Goal: Information Seeking & Learning: Learn about a topic

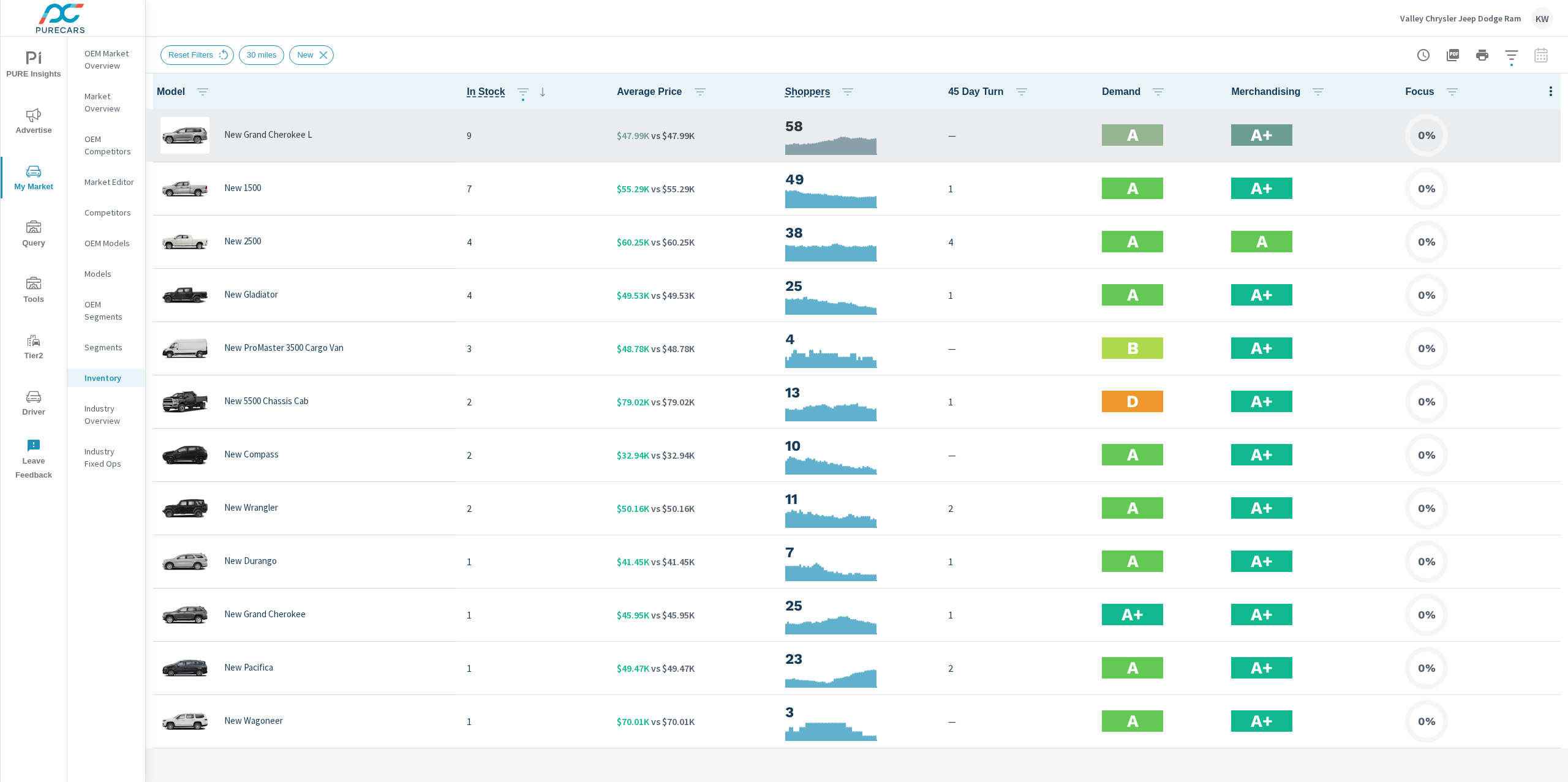
click at [279, 131] on p "New Grand Cherokee L" at bounding box center [268, 134] width 88 height 11
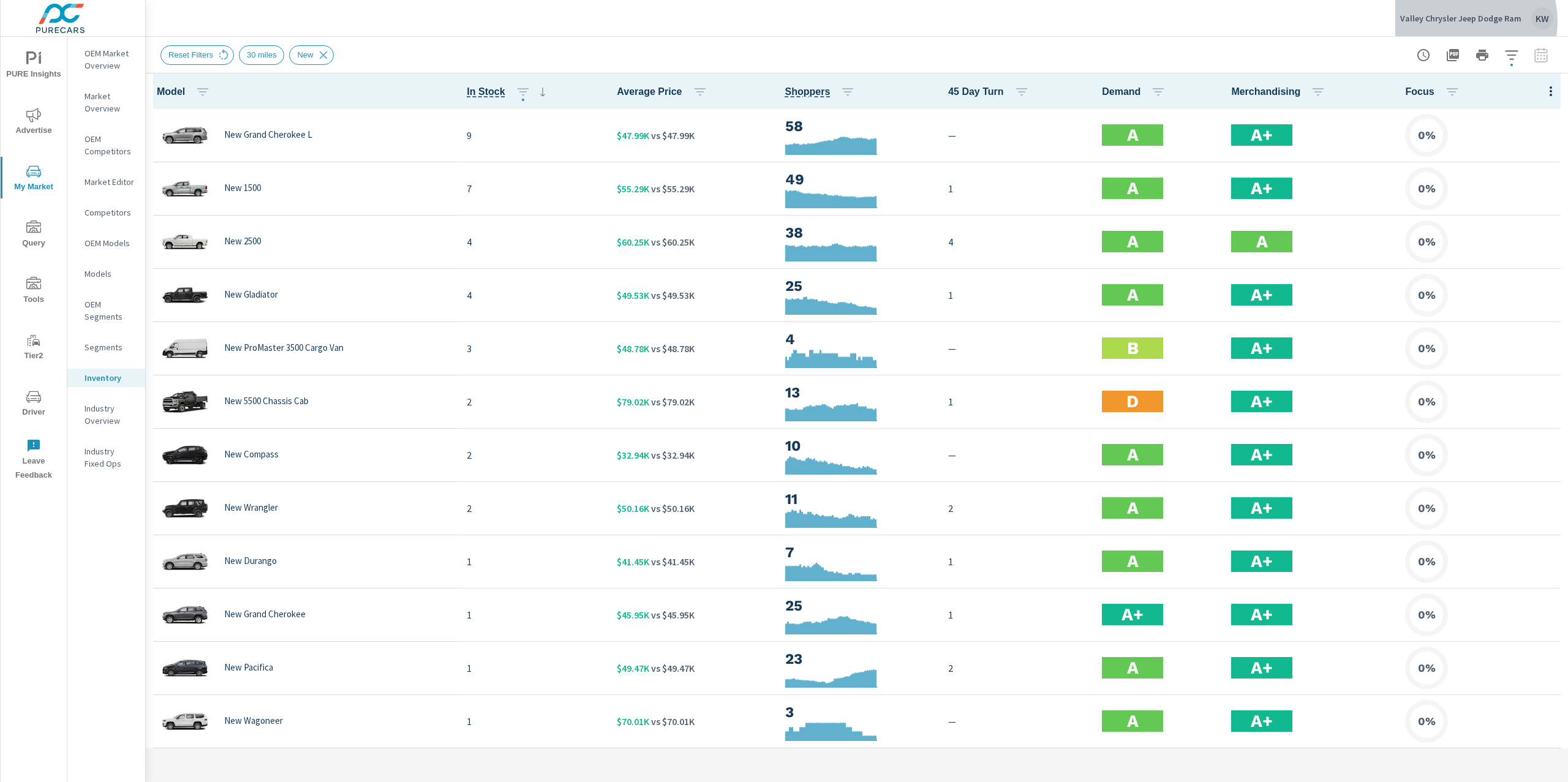
click at [1466, 22] on p "Valley Chrysler Jeep Dodge Ram" at bounding box center [1461, 18] width 121 height 11
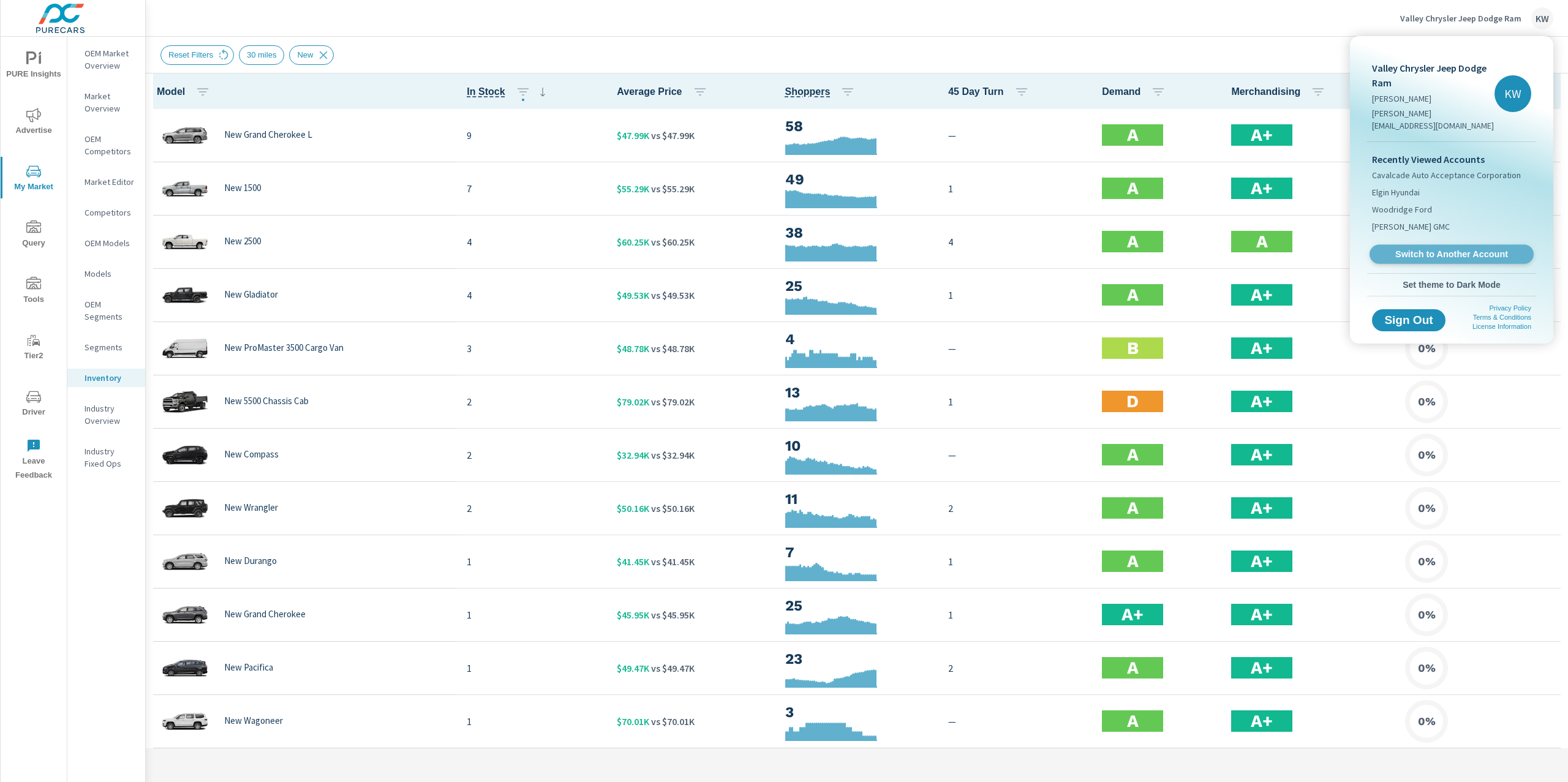
click at [1455, 248] on span "Switch to Another Account" at bounding box center [1451, 254] width 150 height 12
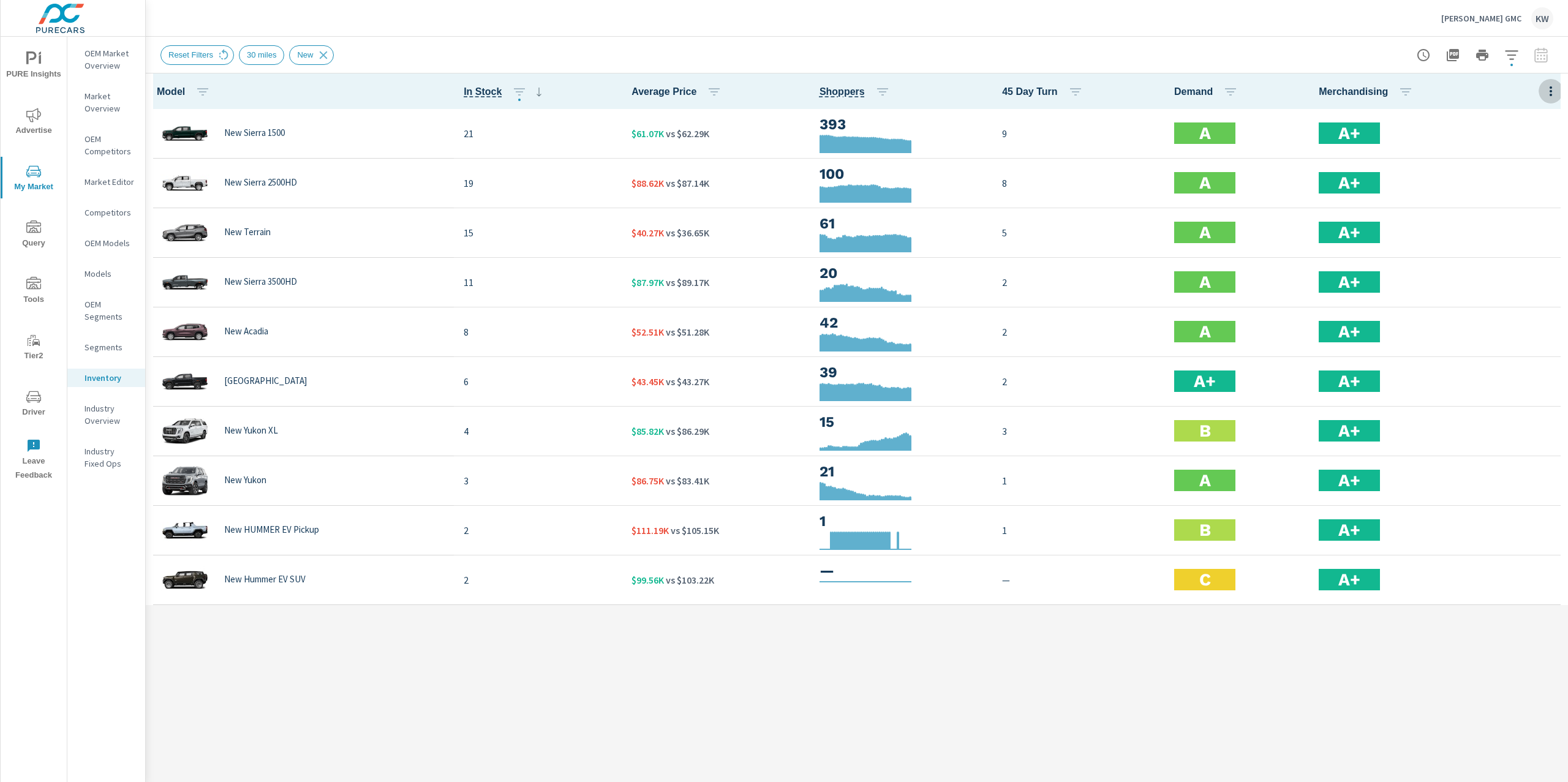
click at [1552, 91] on icon "button" at bounding box center [1551, 91] width 15 height 15
click at [1508, 285] on span "Customize columns..." at bounding box center [1511, 284] width 77 height 12
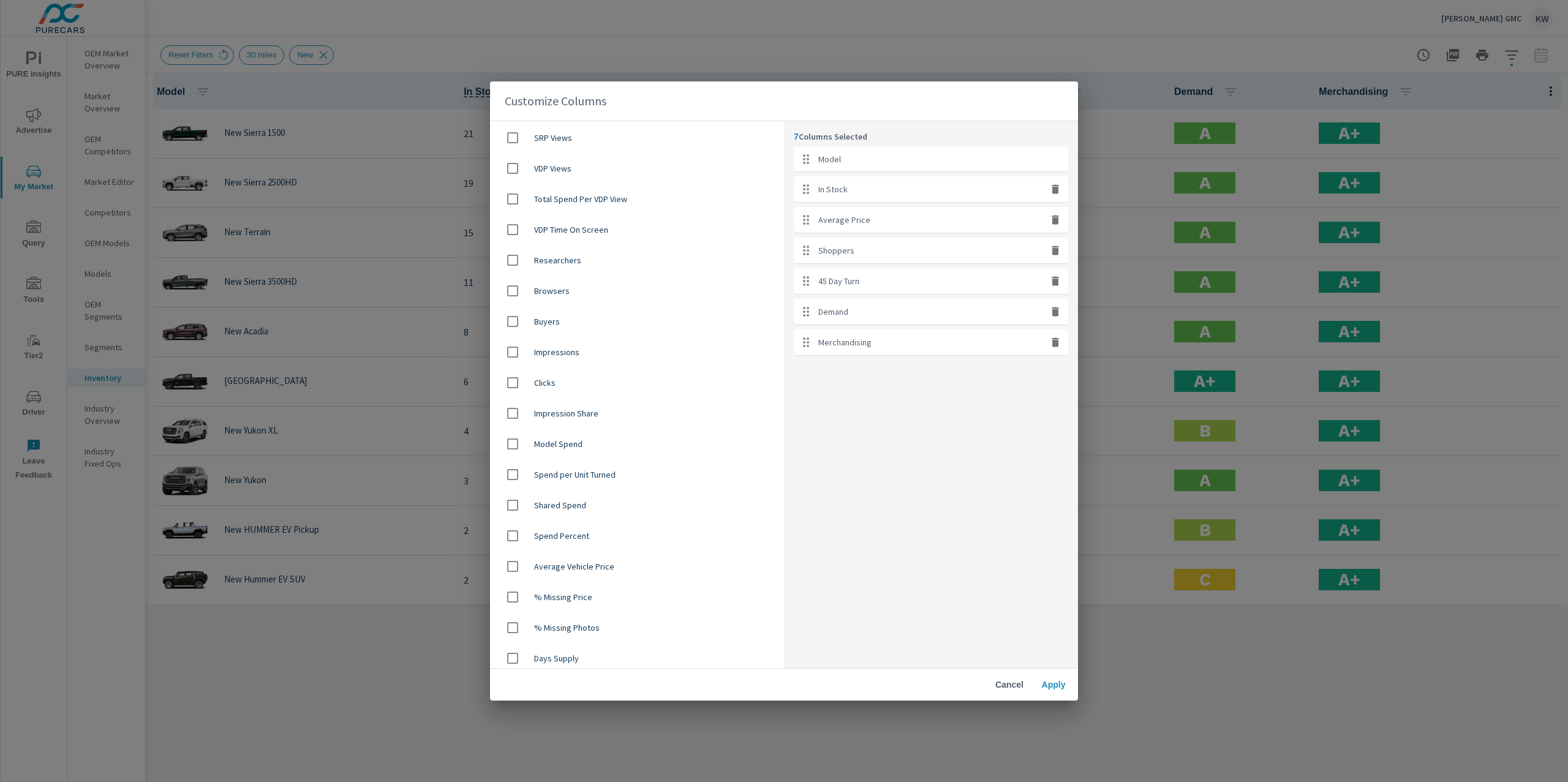
scroll to position [708, 0]
click at [1052, 681] on span "Apply" at bounding box center [1053, 684] width 29 height 11
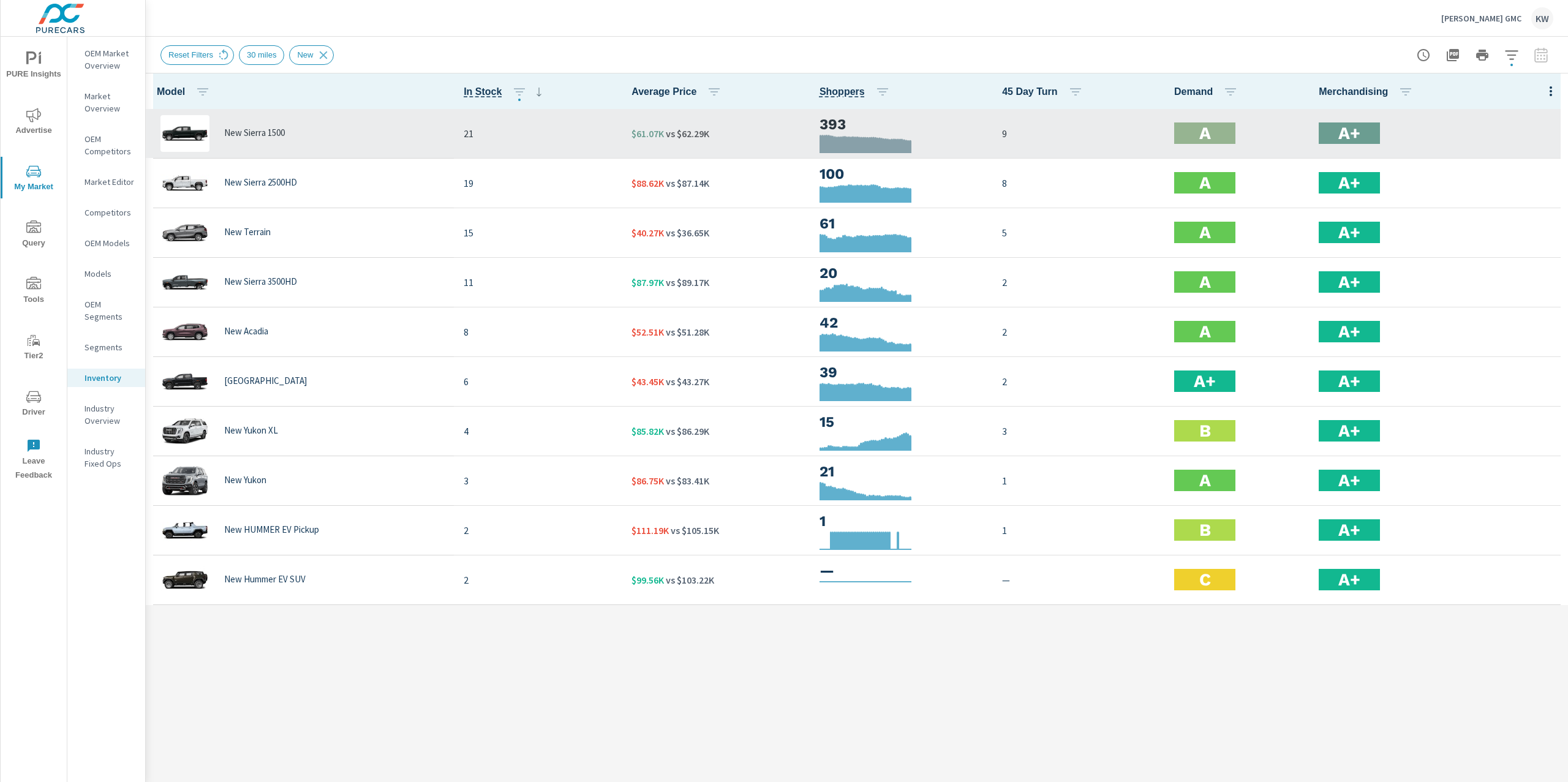
click at [251, 131] on p "New Sierra 1500" at bounding box center [254, 132] width 60 height 11
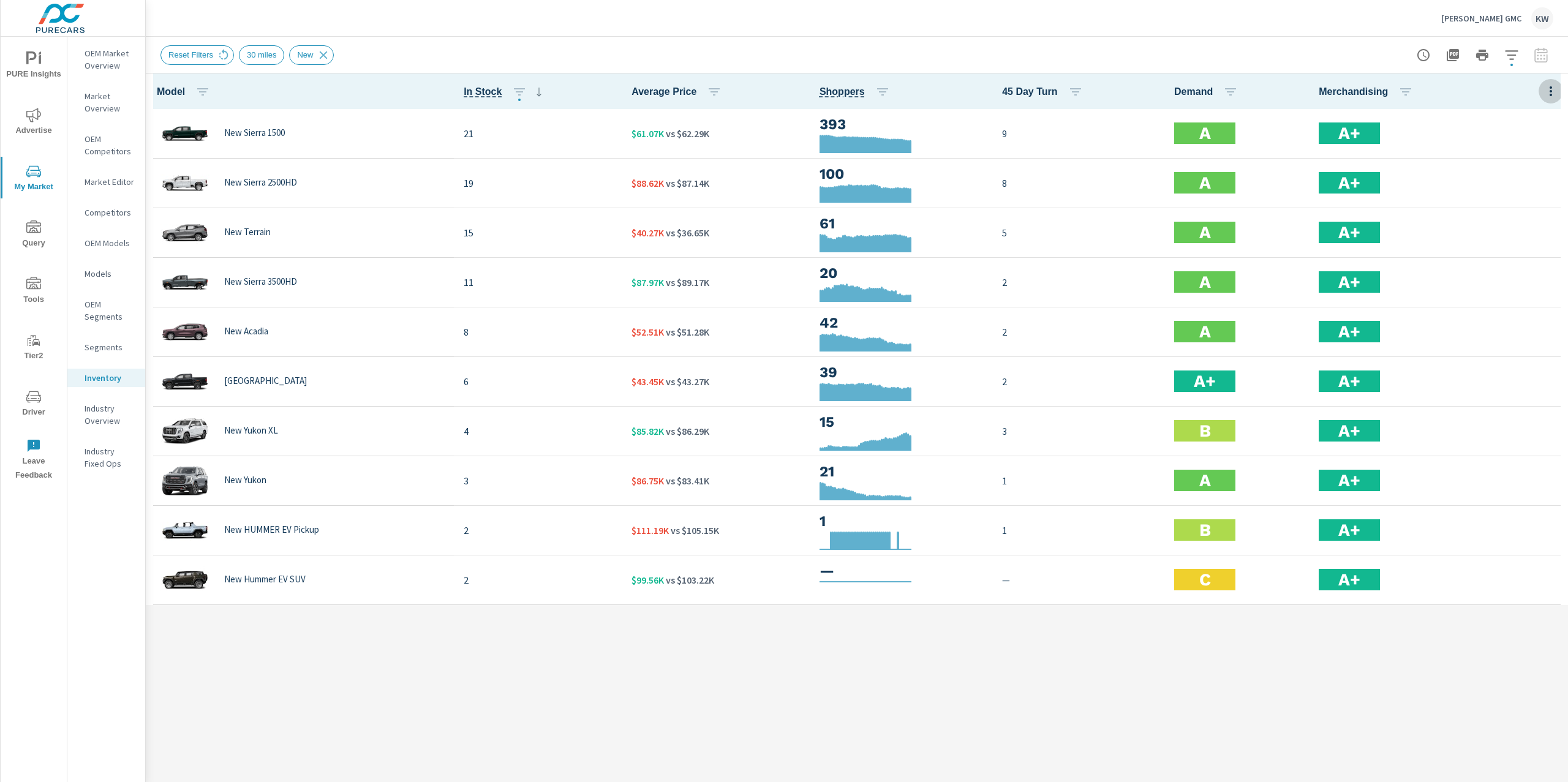
click at [1550, 93] on icon "button" at bounding box center [1551, 91] width 15 height 15
click at [1506, 282] on span "Customize columns..." at bounding box center [1511, 284] width 77 height 12
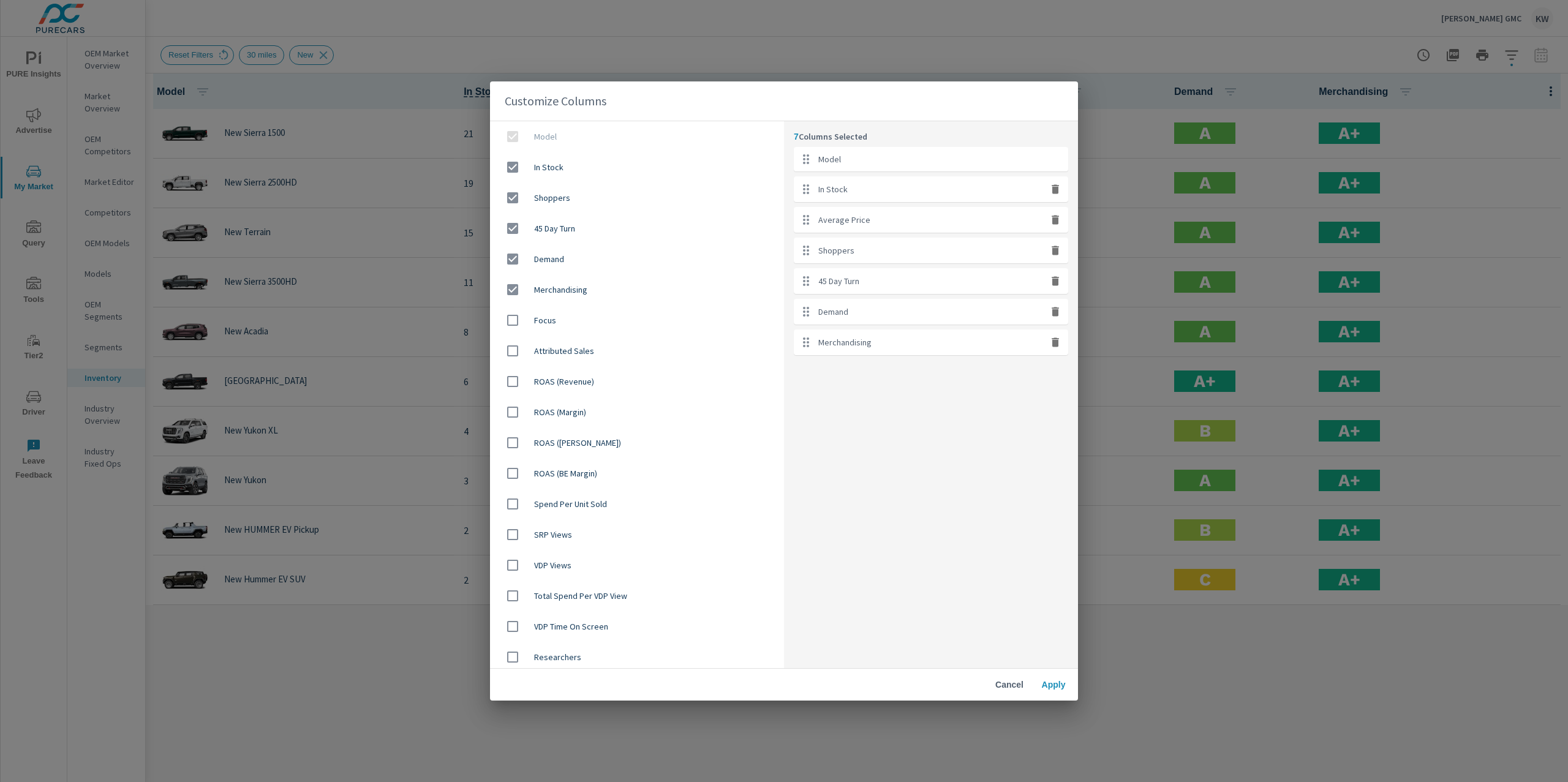
click at [513, 319] on input "checkbox" at bounding box center [512, 319] width 25 height 25
checkbox input "true"
click at [1055, 684] on span "Apply" at bounding box center [1053, 684] width 29 height 11
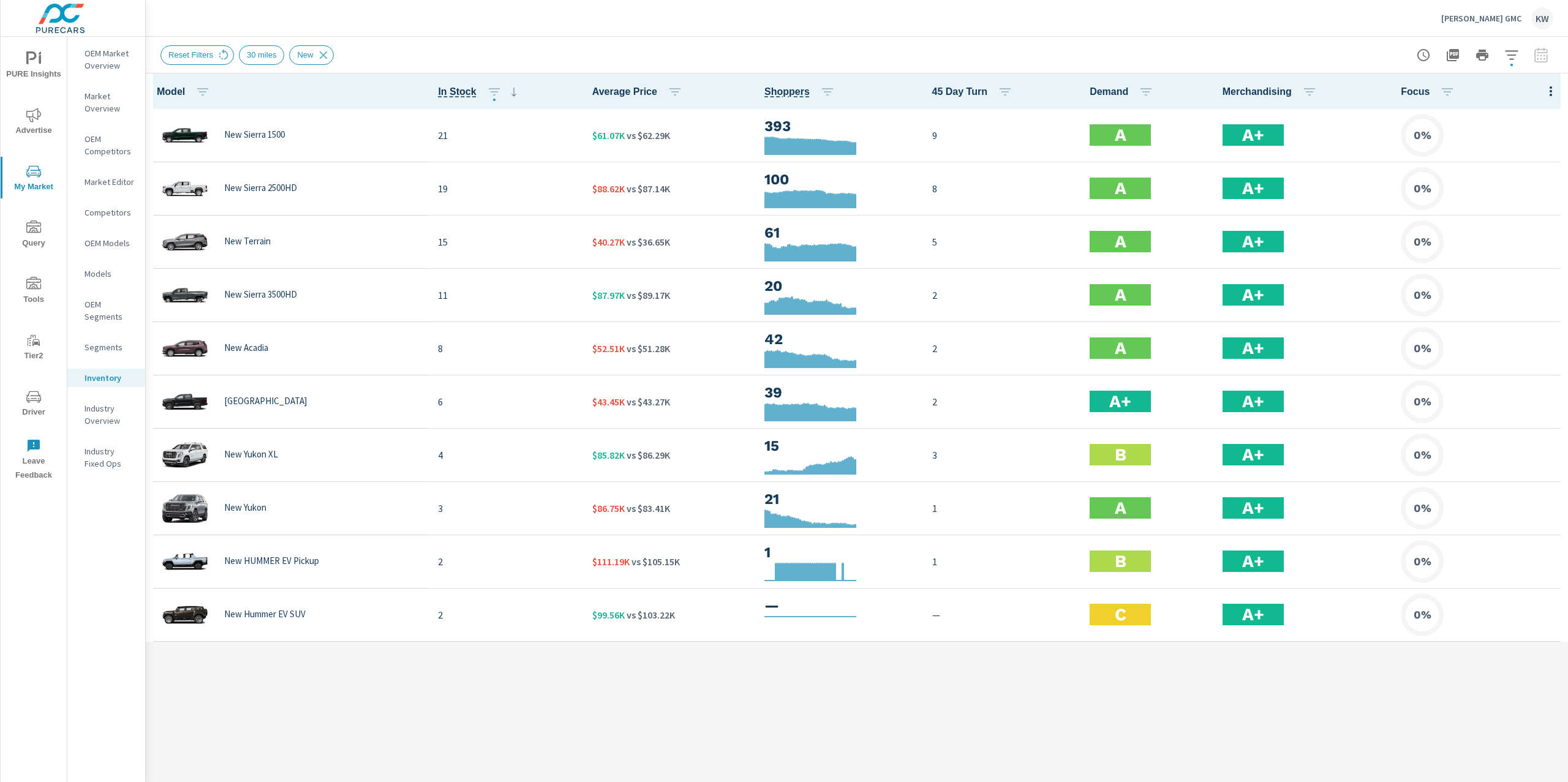
click at [20, 65] on span "PURE Insights" at bounding box center [33, 66] width 59 height 30
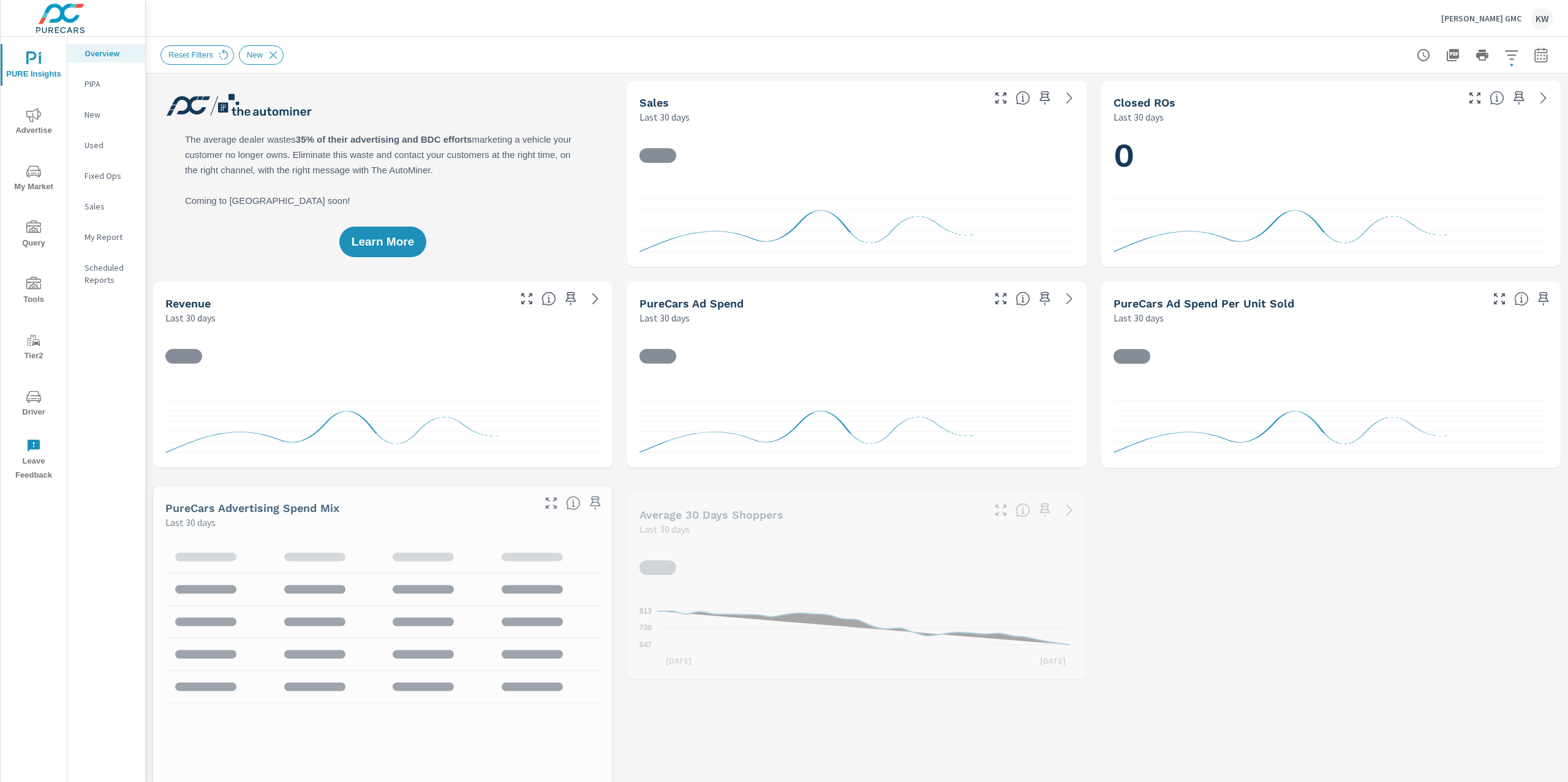
scroll to position [1, 0]
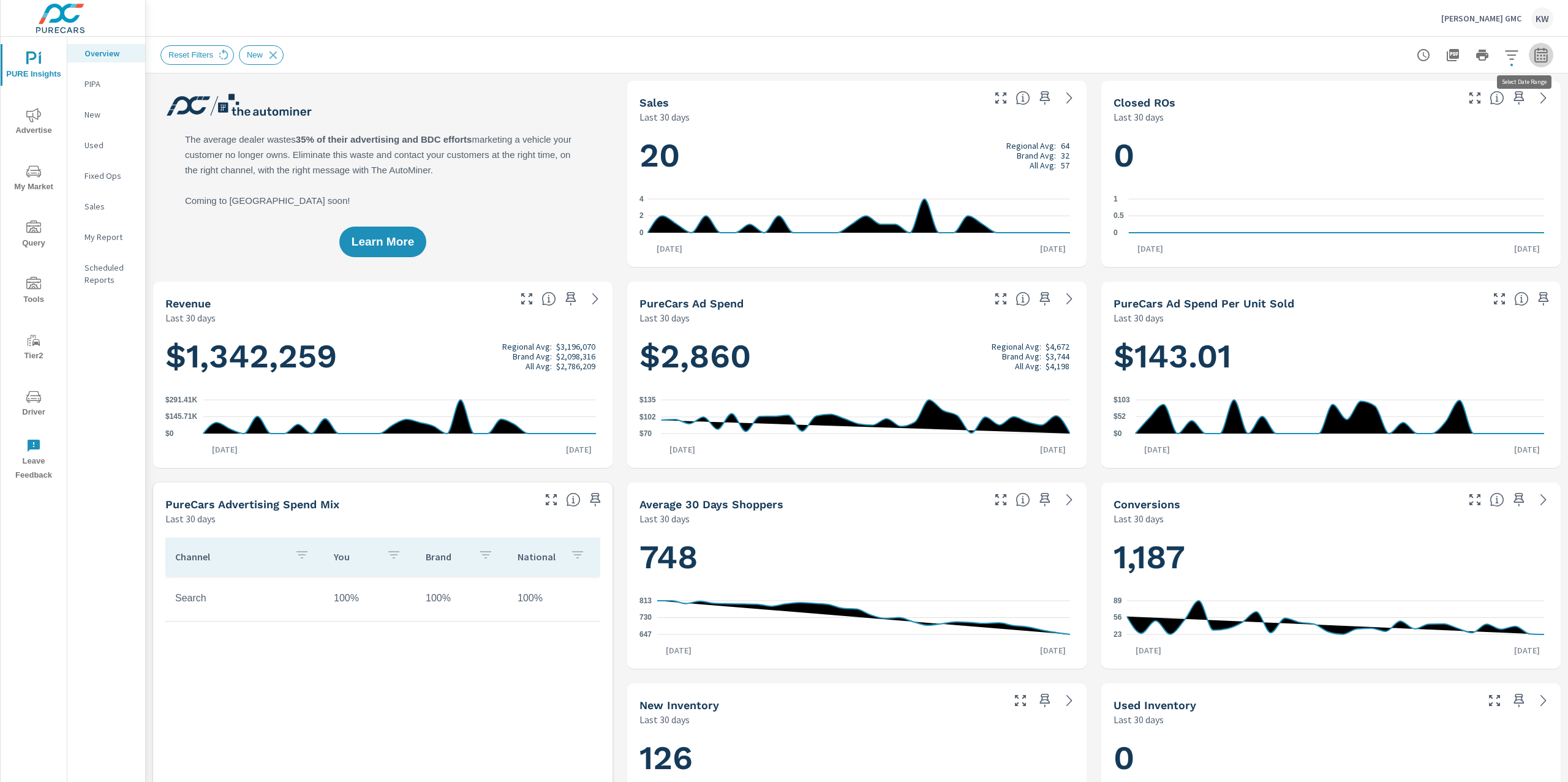
click at [1533, 58] on icon "button" at bounding box center [1540, 55] width 15 height 15
click at [1473, 108] on select "Custom Yesterday Last week Last 7 days Last 14 days Last 30 days Last 45 days L…" at bounding box center [1430, 106] width 123 height 25
click at [1369, 94] on select "Custom Yesterday Last week Last 7 days Last 14 days Last 30 days Last 45 days L…" at bounding box center [1430, 106] width 123 height 25
select select "Last month"
click at [1404, 178] on span "Apply" at bounding box center [1403, 173] width 50 height 12
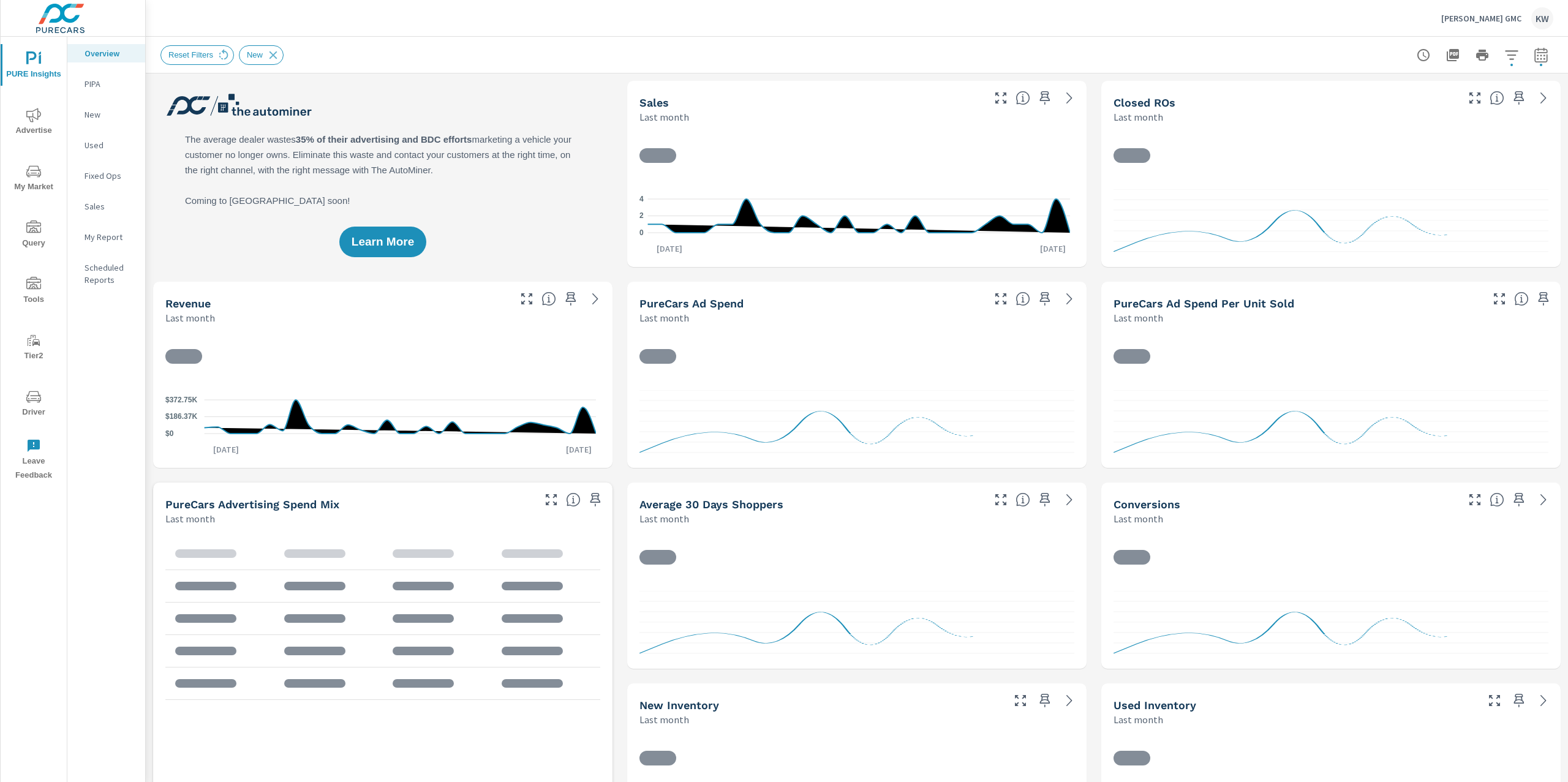
scroll to position [1, 0]
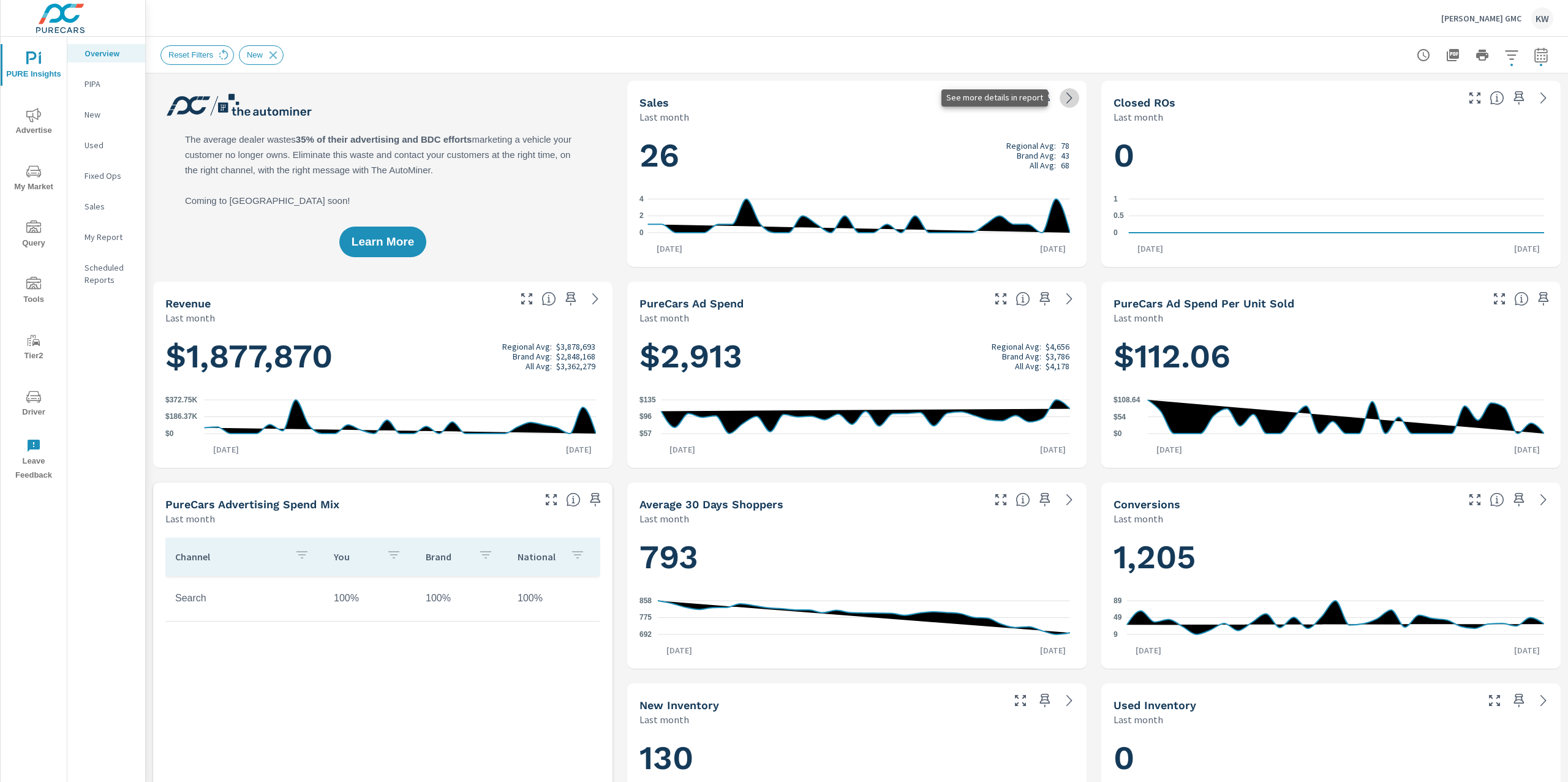
click at [1063, 96] on icon at bounding box center [1069, 98] width 15 height 15
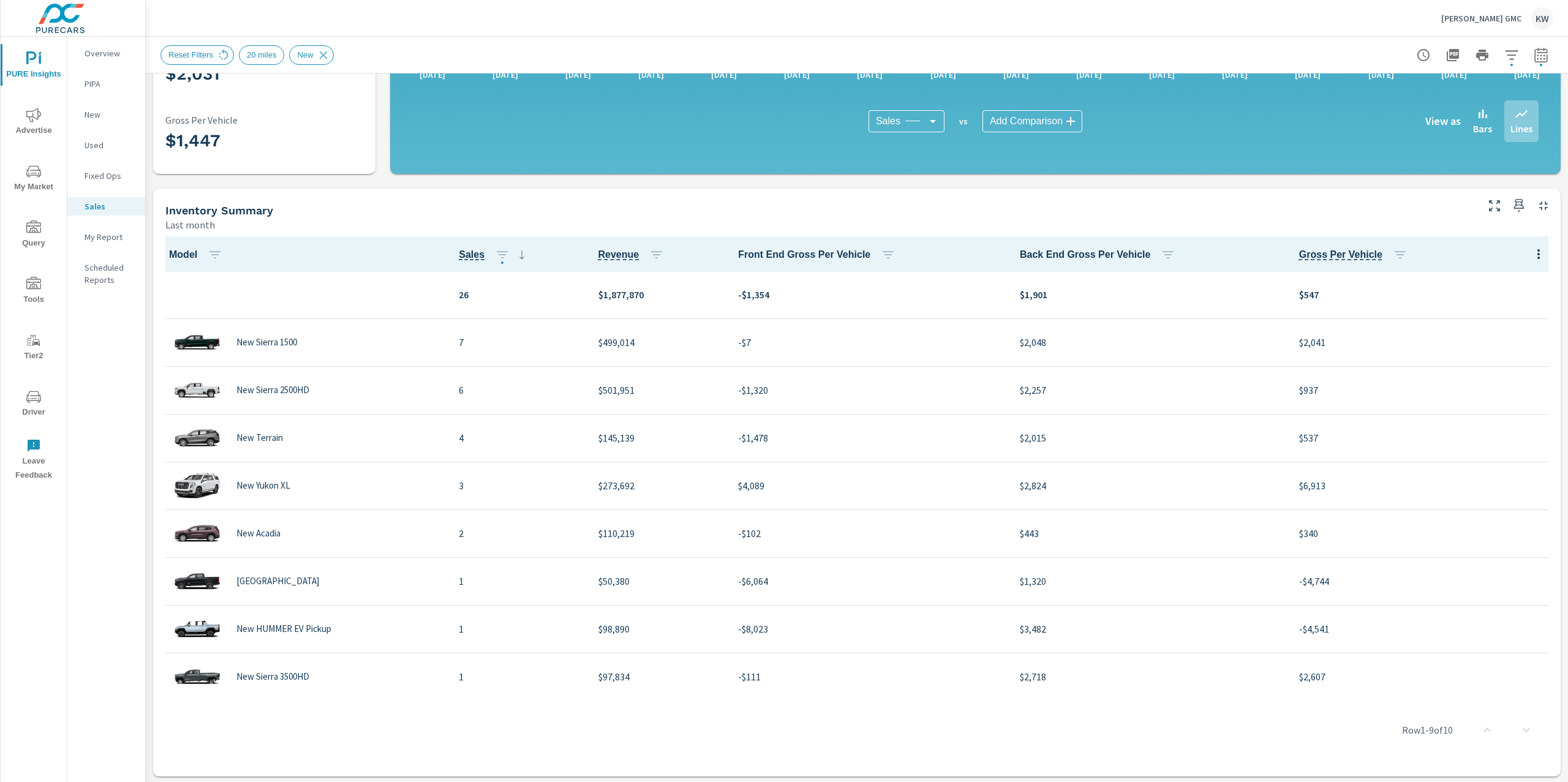
scroll to position [295, 0]
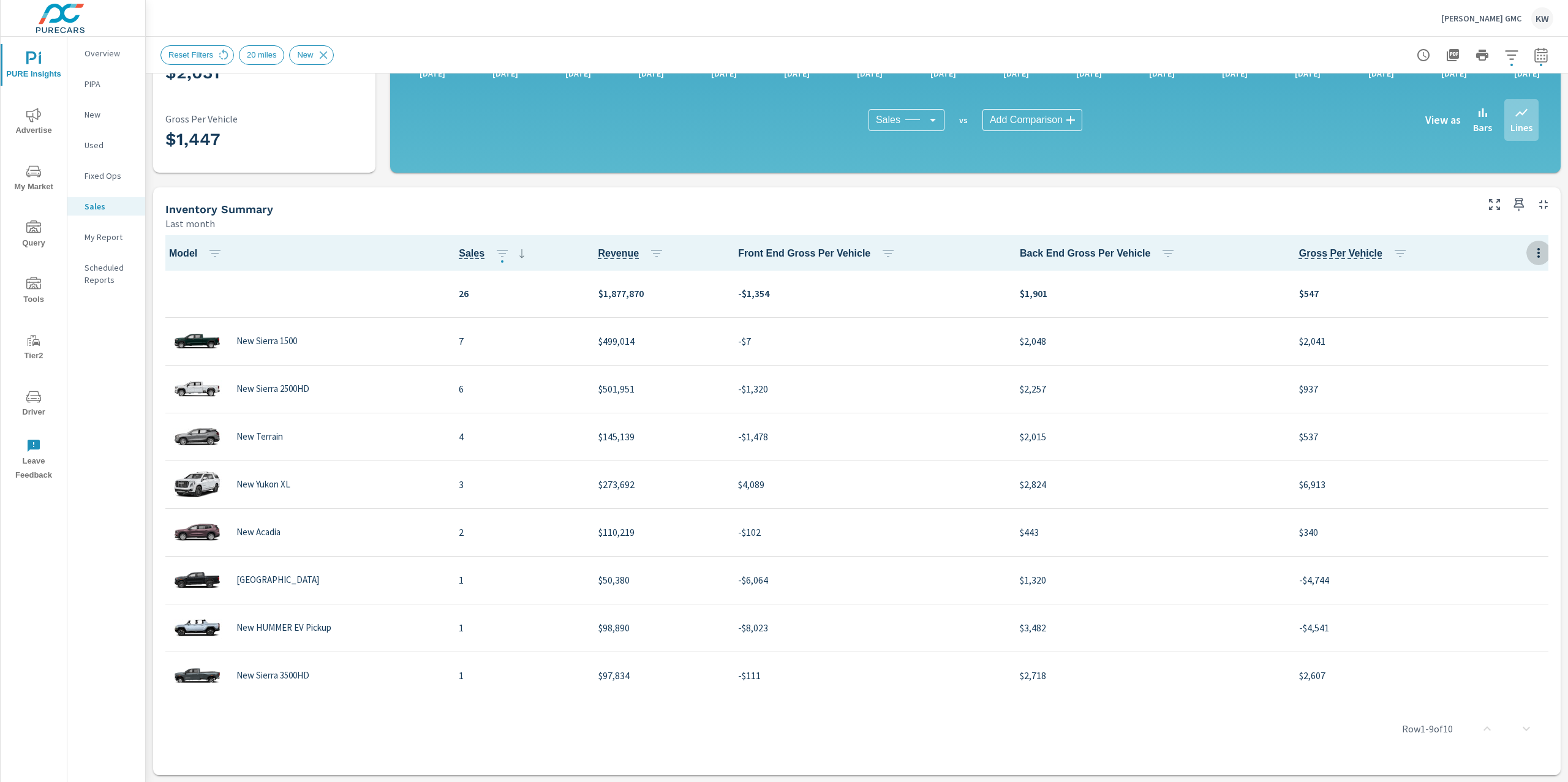
click at [1537, 249] on icon "button" at bounding box center [1537, 252] width 2 height 9
click at [1506, 306] on span "Market Comparison" at bounding box center [1511, 302] width 77 height 12
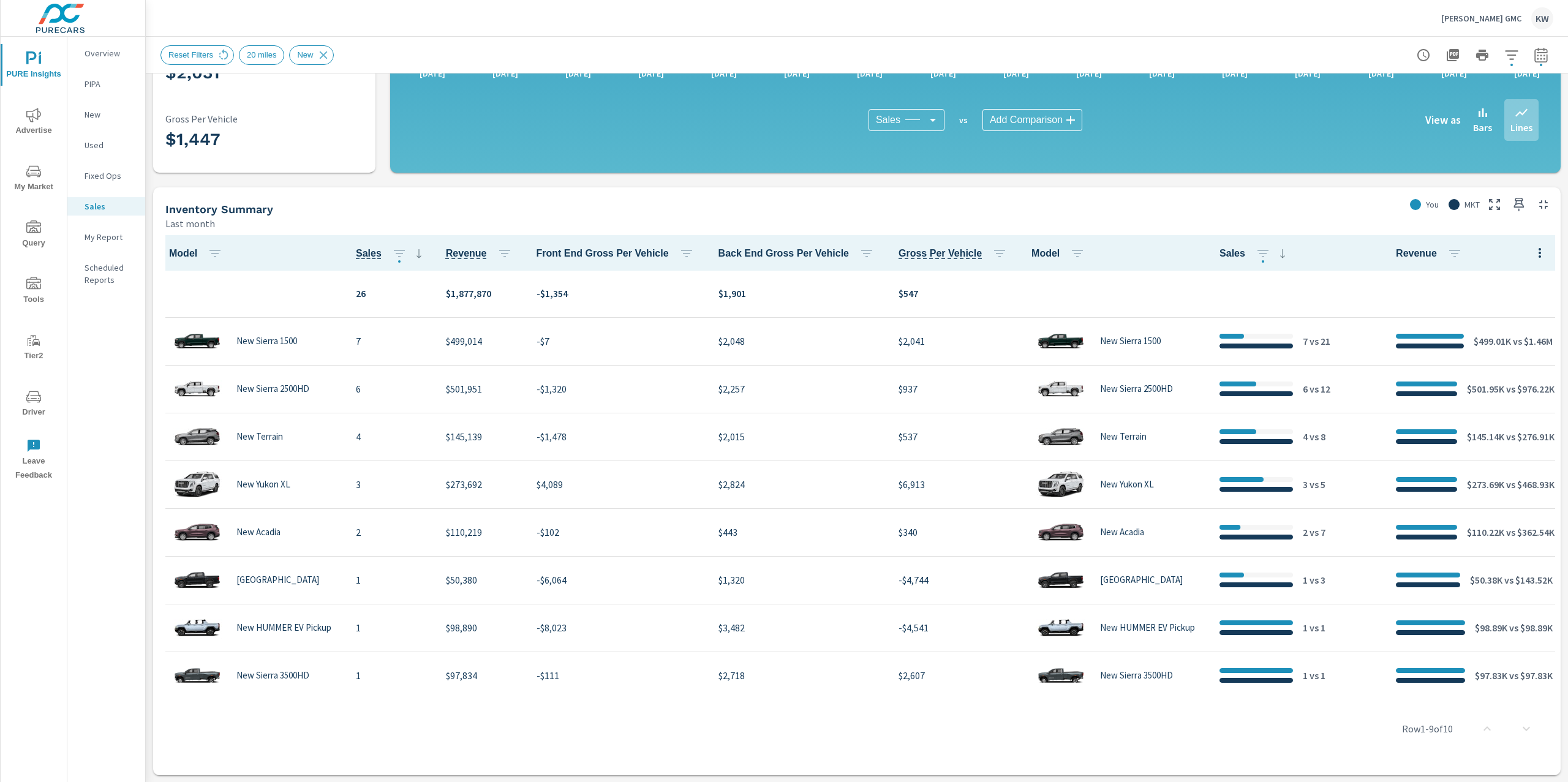
scroll to position [1, 17]
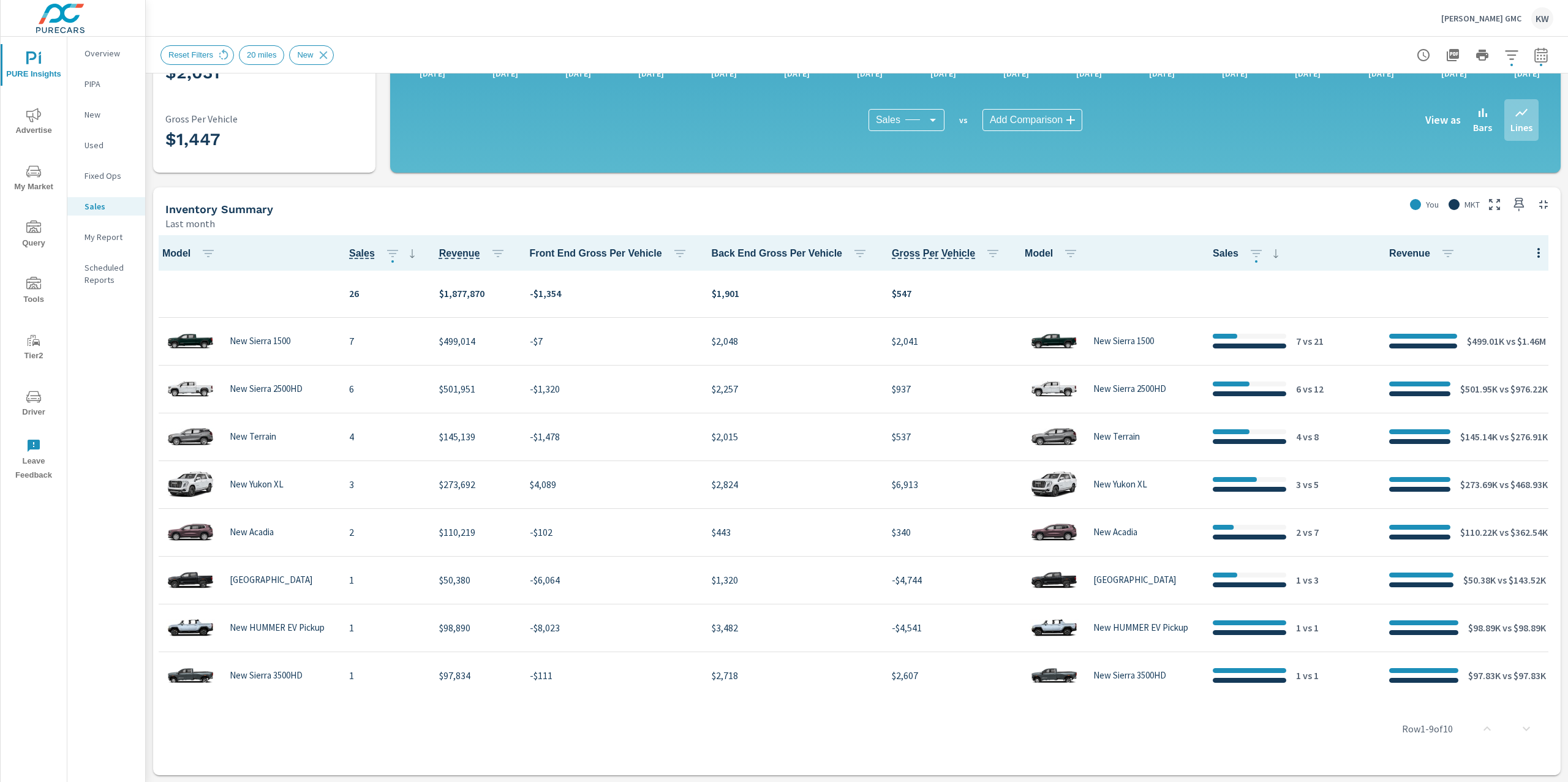
drag, startPoint x: 1421, startPoint y: 691, endPoint x: 1517, endPoint y: 693, distance: 96.0
click at [1543, 693] on div "Row 1 - 9 of 10" at bounding box center [857, 728] width 1397 height 73
click at [1529, 56] on button "button" at bounding box center [1541, 55] width 25 height 25
select select "Last month"
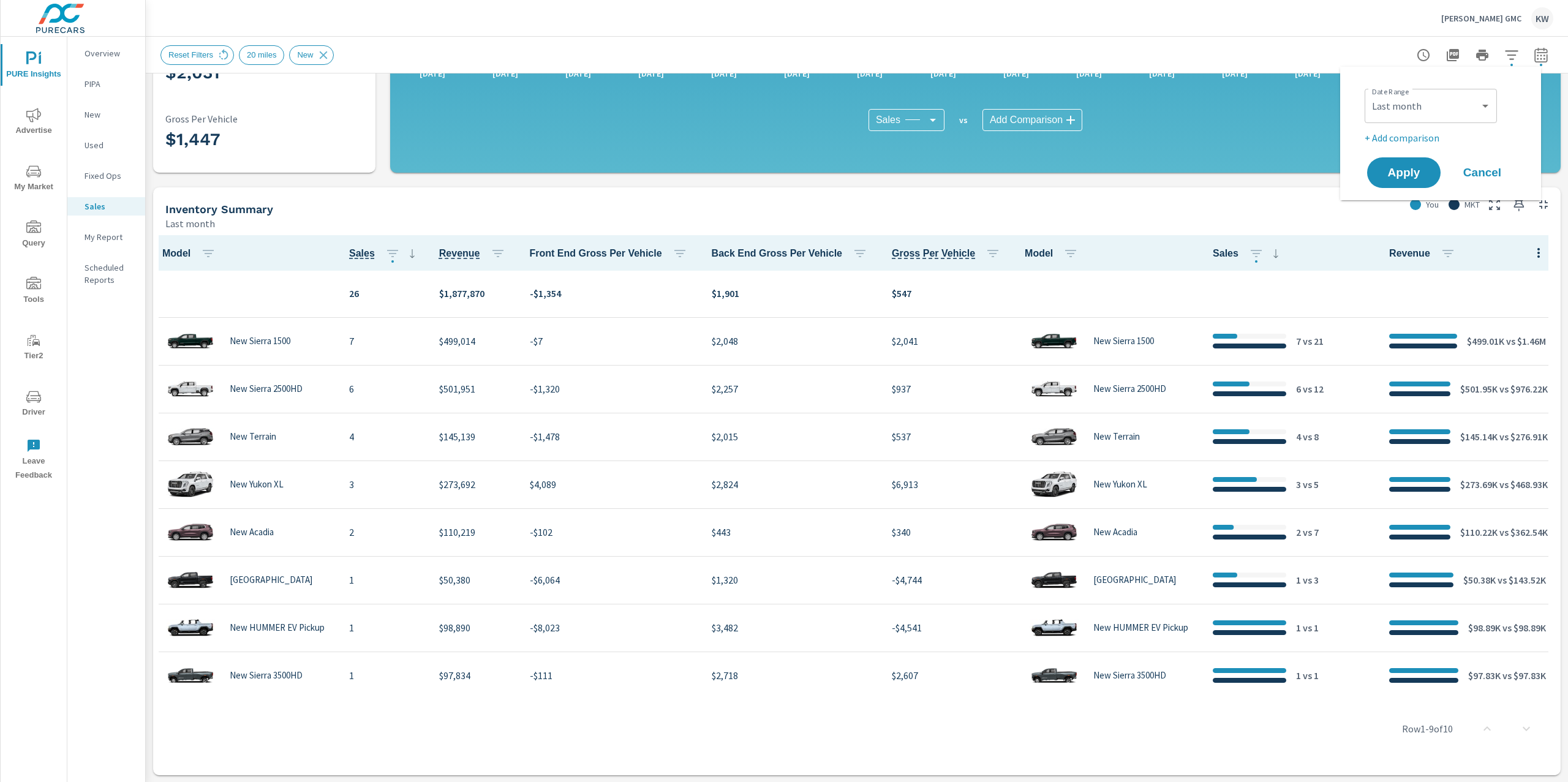
click at [1431, 134] on p "+ Add comparison" at bounding box center [1443, 138] width 157 height 15
click at [1419, 163] on select "Custom Previous period Previous month Previous year" at bounding box center [1430, 160] width 123 height 25
click at [1369, 147] on select "Custom Previous period Previous month Previous year" at bounding box center [1430, 160] width 123 height 25
select select "Previous month"
click at [1408, 211] on span "Apply" at bounding box center [1403, 207] width 50 height 12
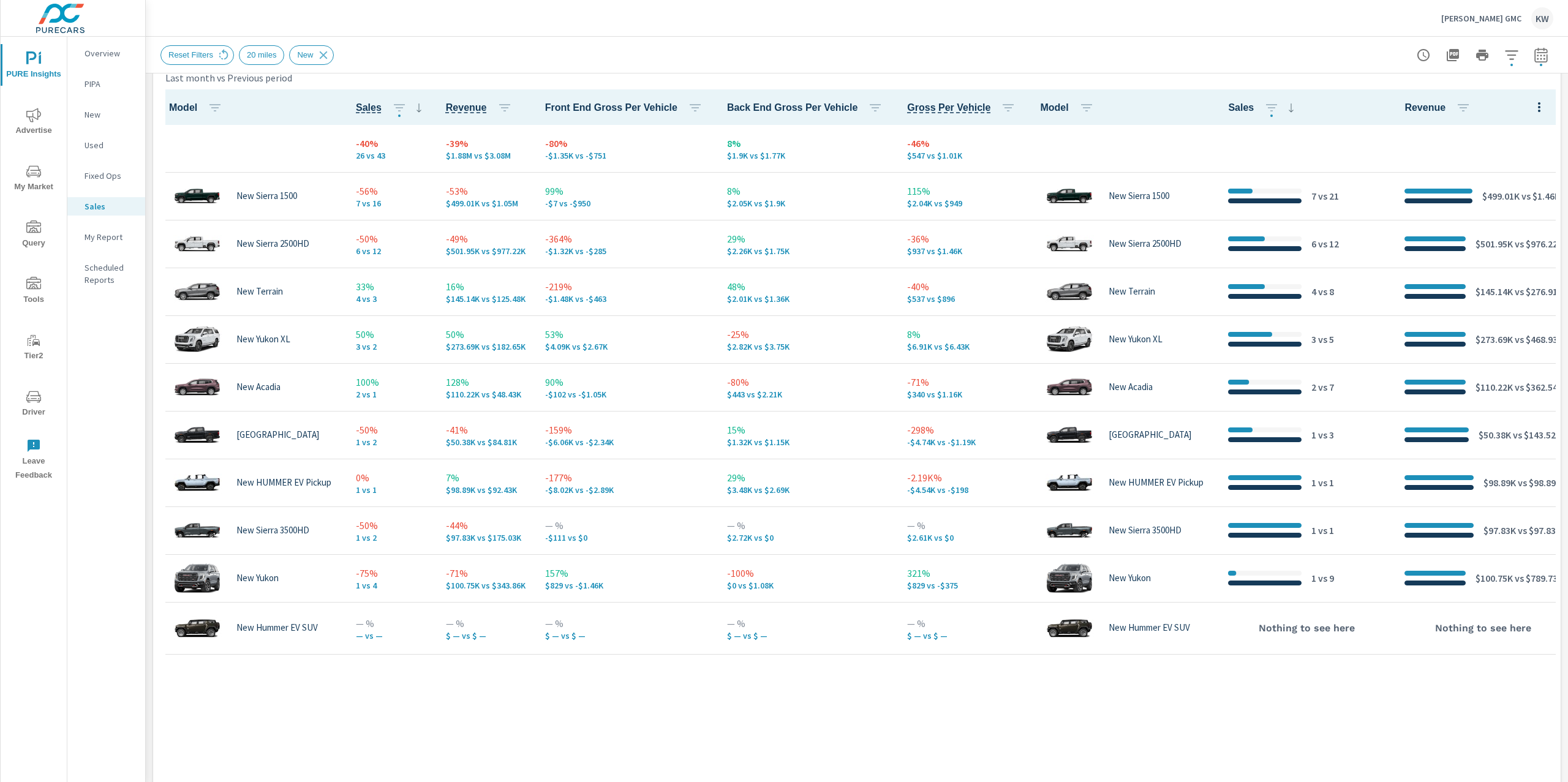
scroll to position [562, 0]
click at [1533, 54] on icon "button" at bounding box center [1540, 55] width 15 height 15
select select "Last month"
select select "Previous period"
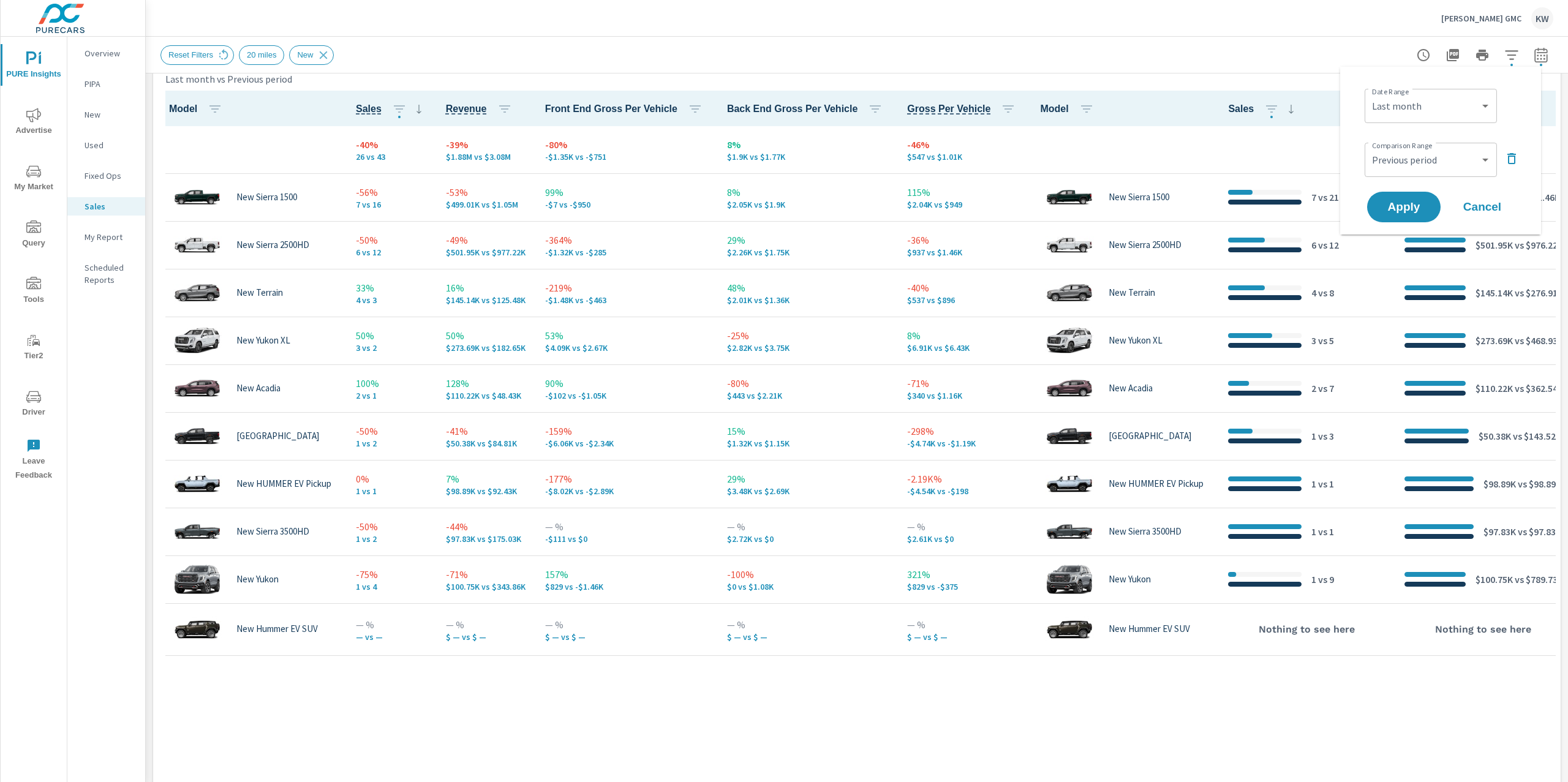
click at [1523, 158] on div "Date Range Custom Yesterday Last week Last 7 days Last 14 days Last 30 days Las…" at bounding box center [1440, 150] width 171 height 148
click at [1514, 159] on icon "button" at bounding box center [1511, 158] width 9 height 11
click at [1407, 171] on span "Apply" at bounding box center [1403, 173] width 50 height 12
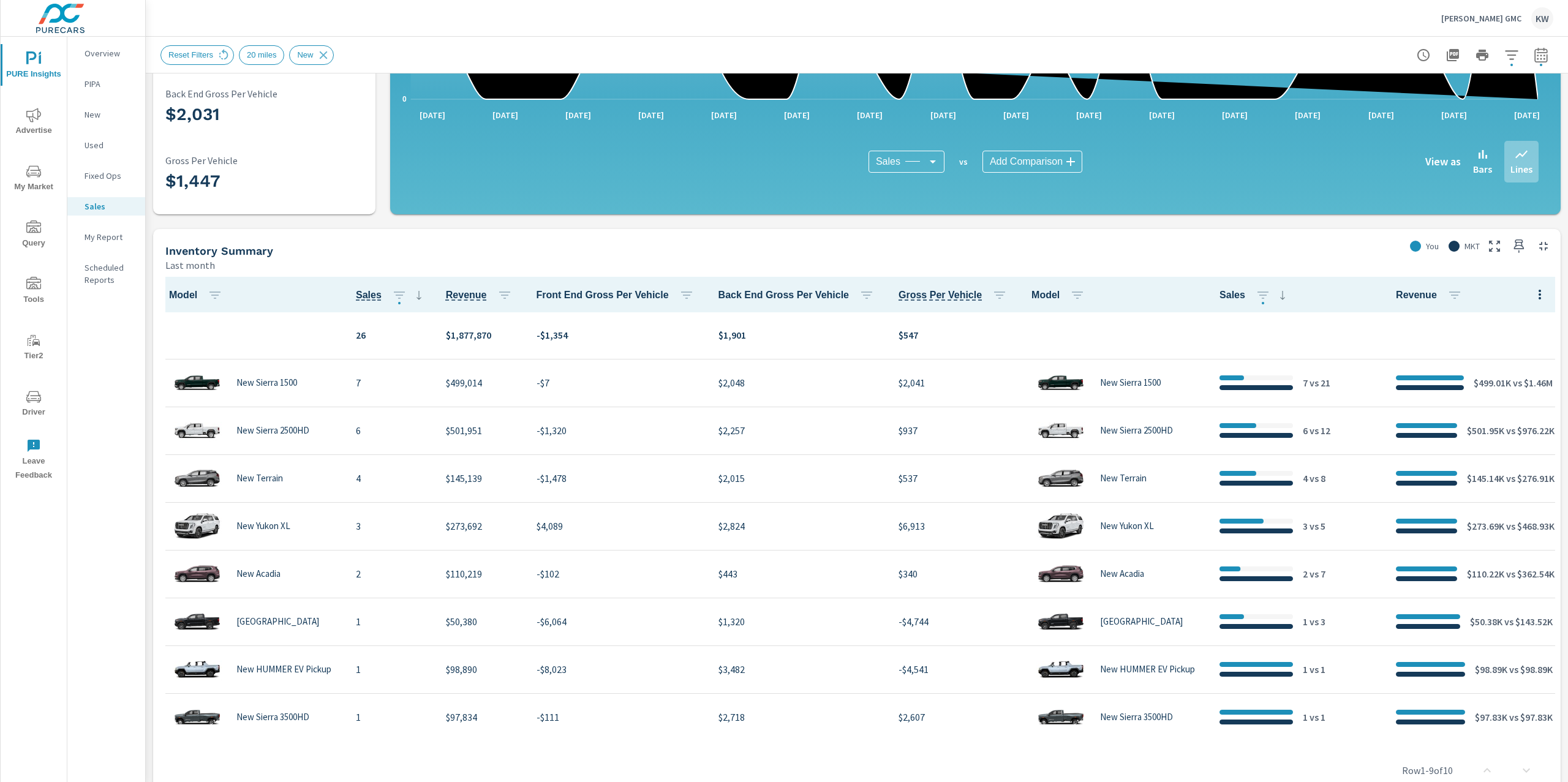
scroll to position [295, 0]
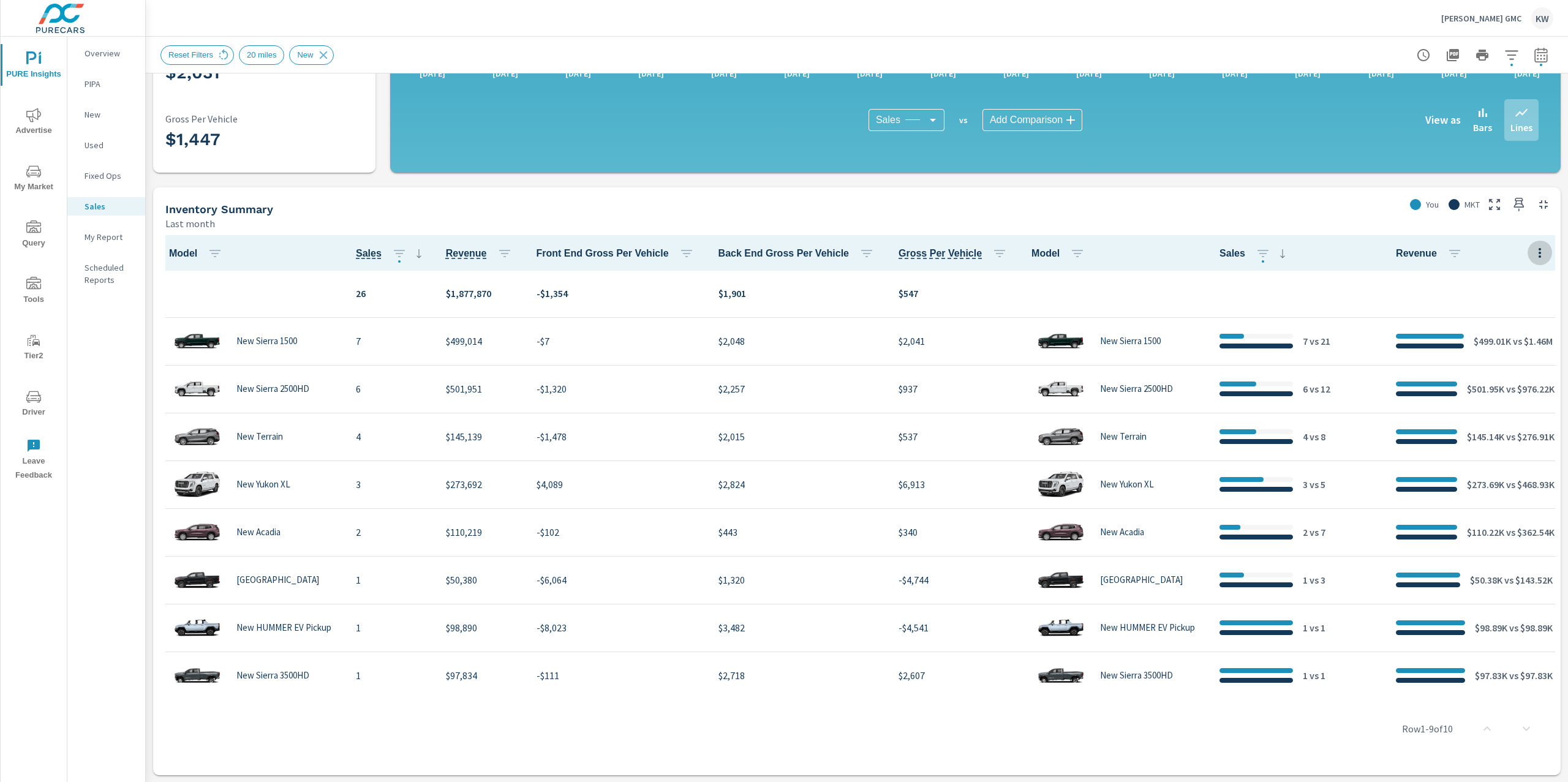
click at [1532, 252] on icon "button" at bounding box center [1540, 253] width 15 height 15
click at [1500, 272] on div "Default" at bounding box center [1511, 280] width 97 height 22
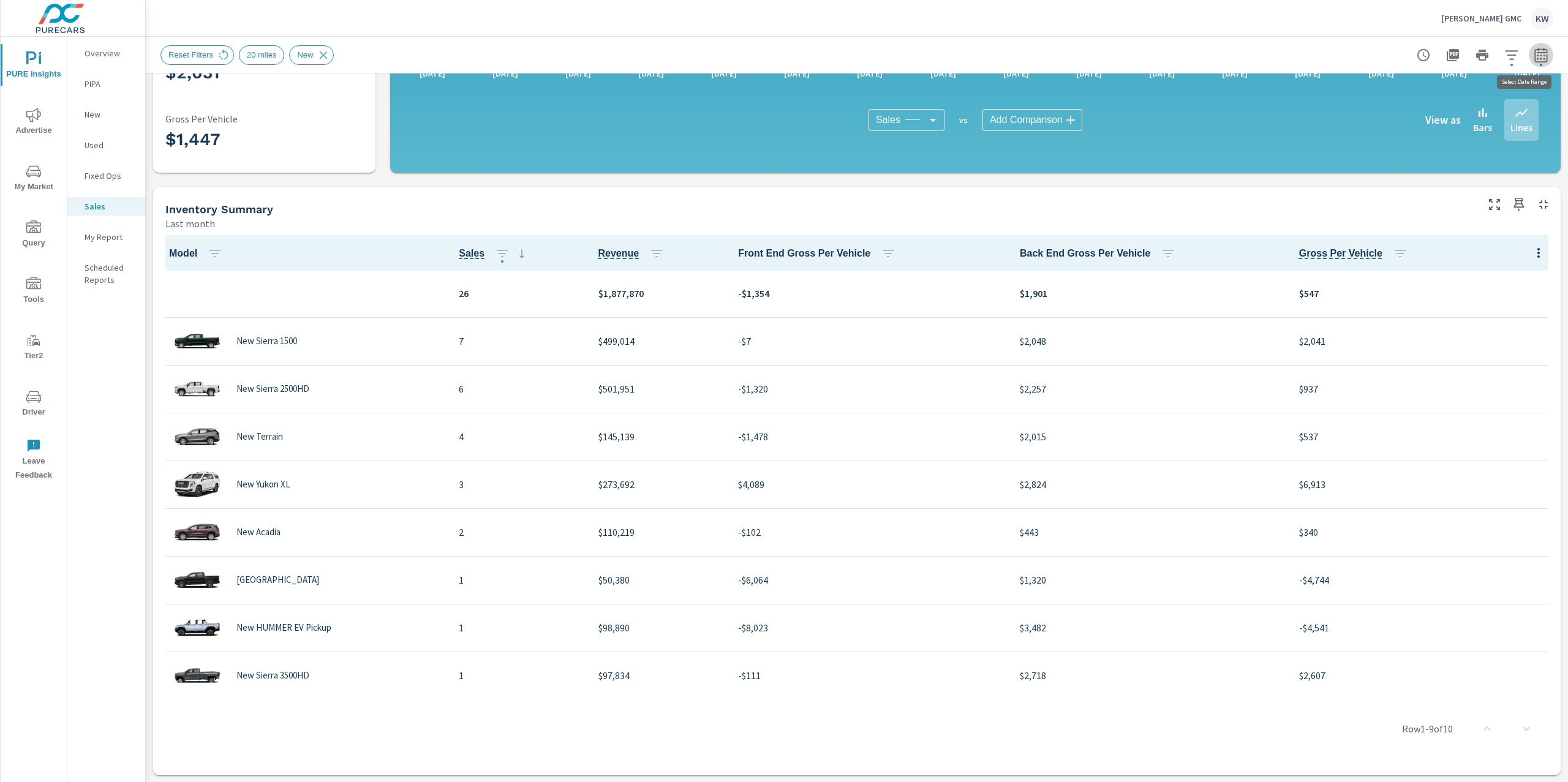
click at [1533, 60] on icon "button" at bounding box center [1540, 55] width 15 height 15
select select "Last month"
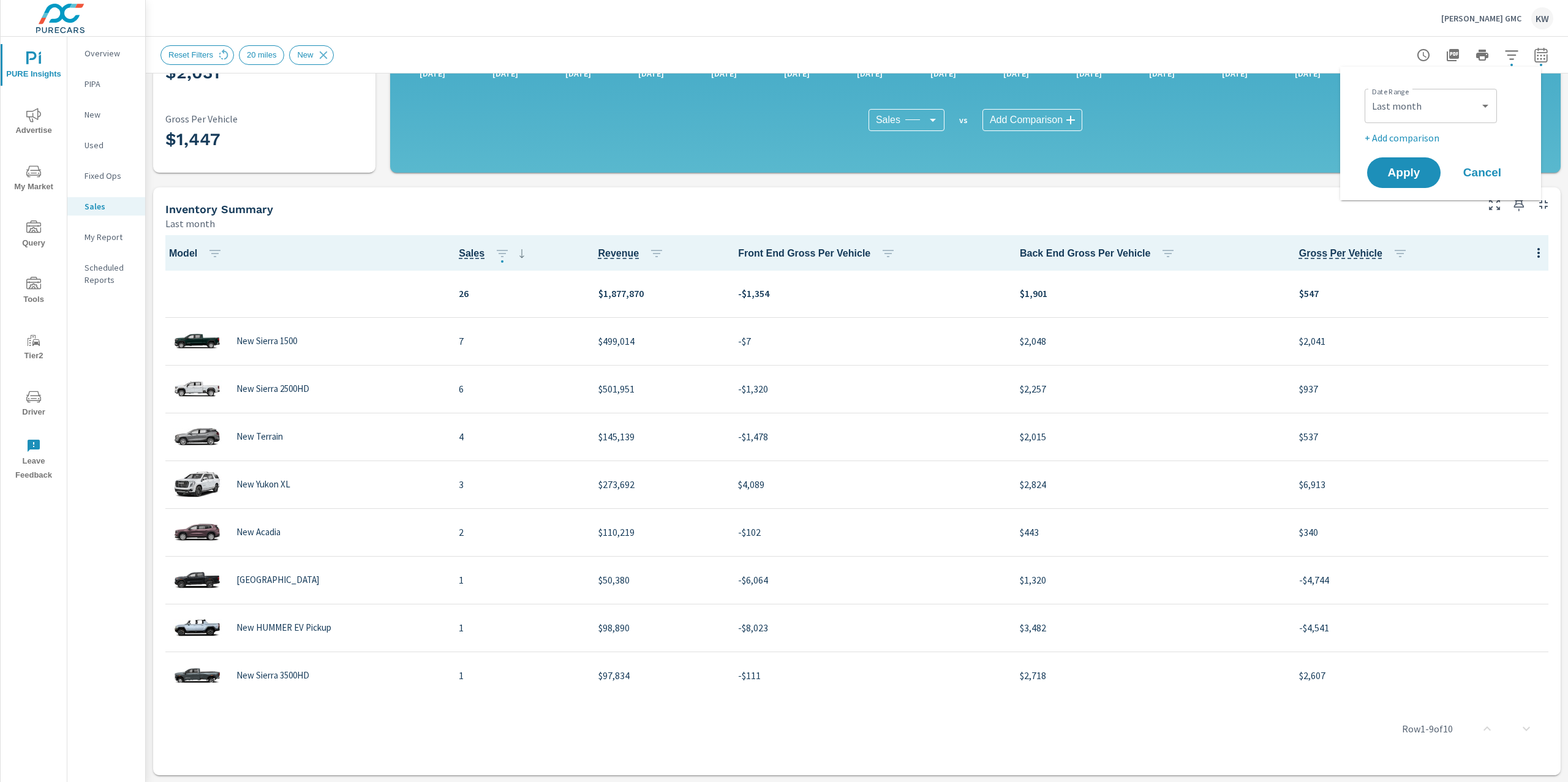
click at [1428, 131] on p "+ Add comparison" at bounding box center [1443, 138] width 157 height 15
click at [1434, 155] on select "Custom Previous period Previous month Previous year" at bounding box center [1430, 160] width 123 height 25
click at [1369, 147] on select "Custom Previous period Previous month Previous year" at bounding box center [1430, 160] width 123 height 25
select select "Previous month"
click at [1408, 213] on span "Apply" at bounding box center [1403, 207] width 50 height 12
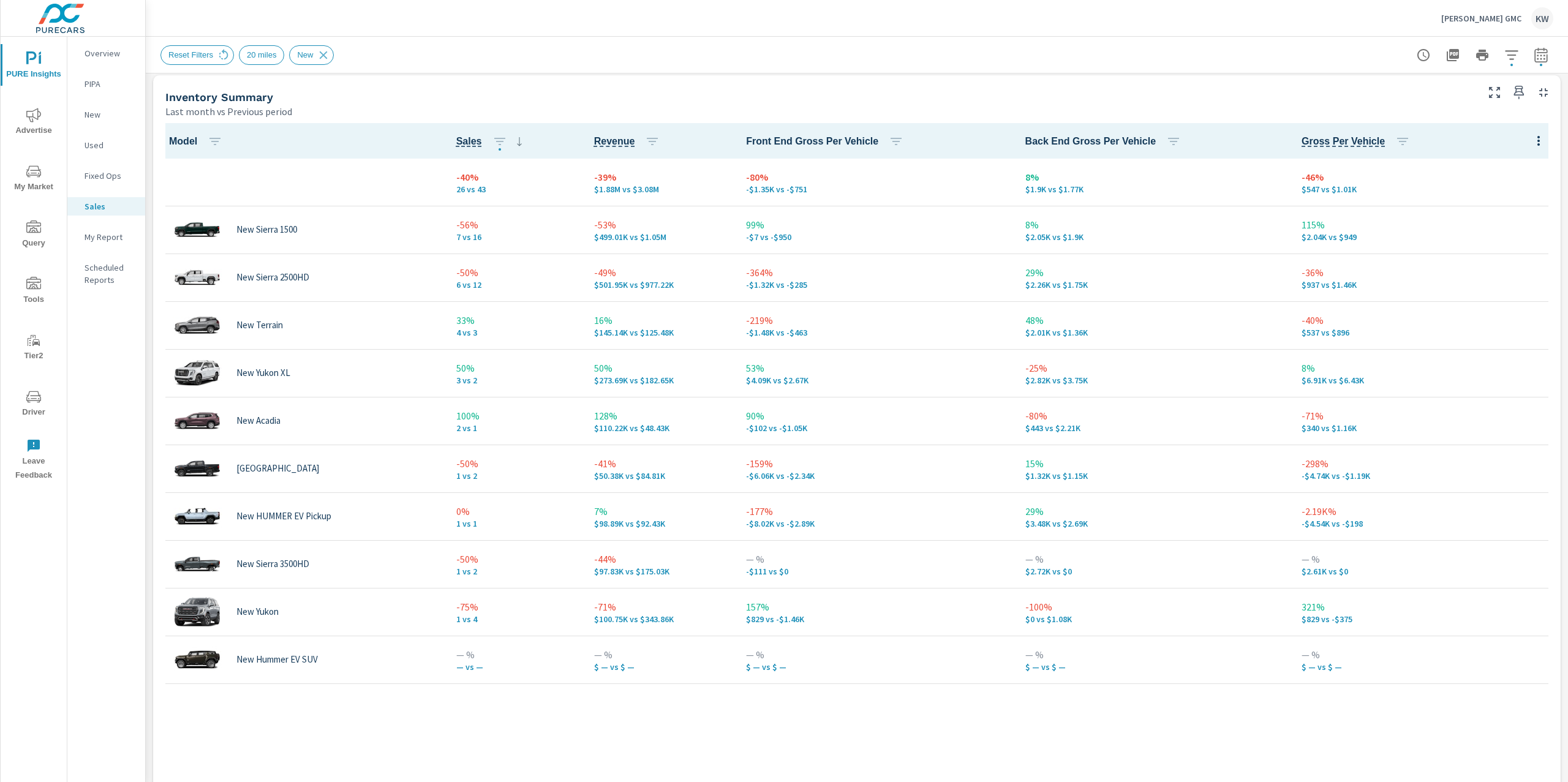
scroll to position [532, 0]
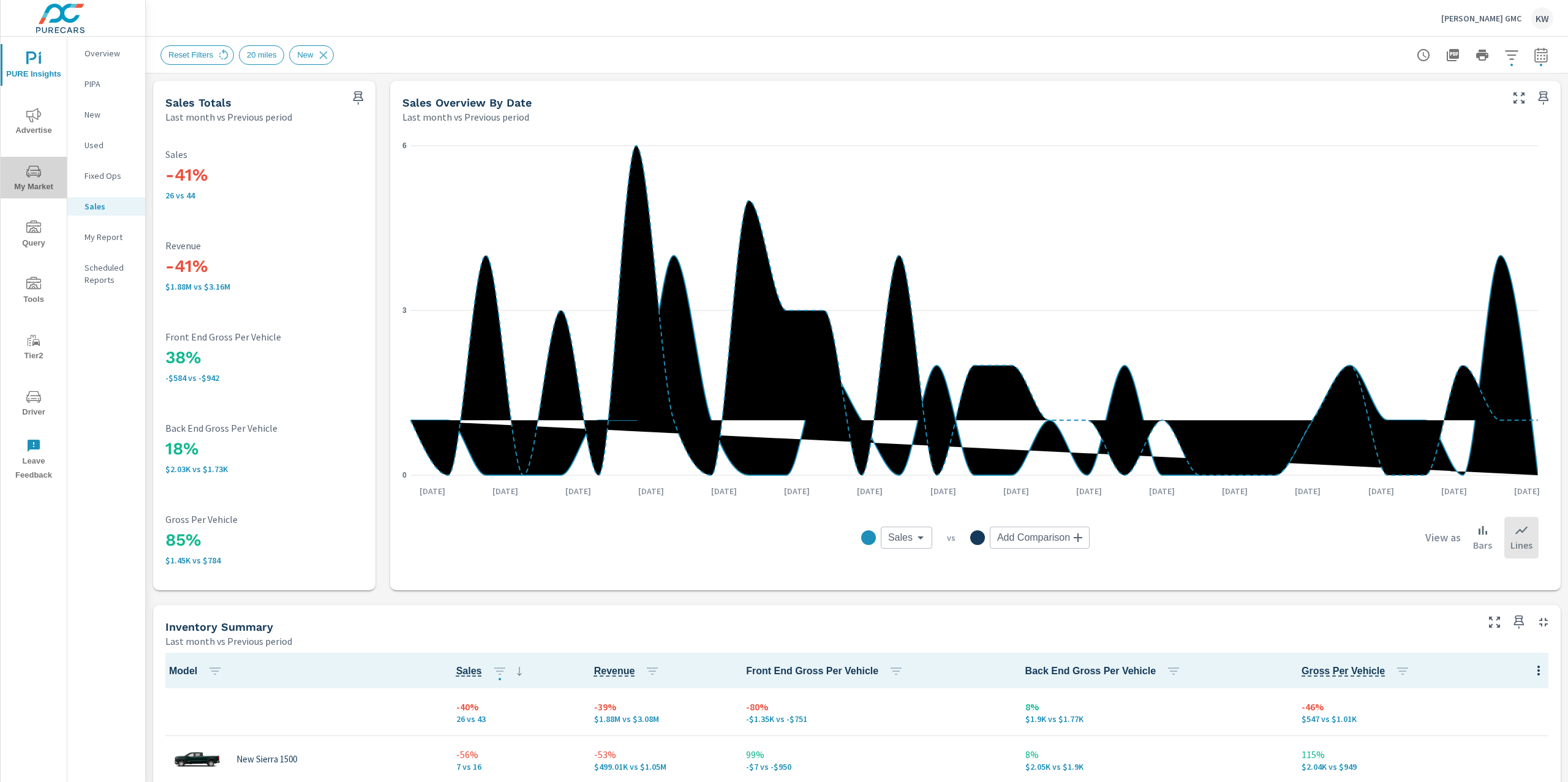
click at [37, 178] on icon "nav menu" at bounding box center [33, 171] width 15 height 15
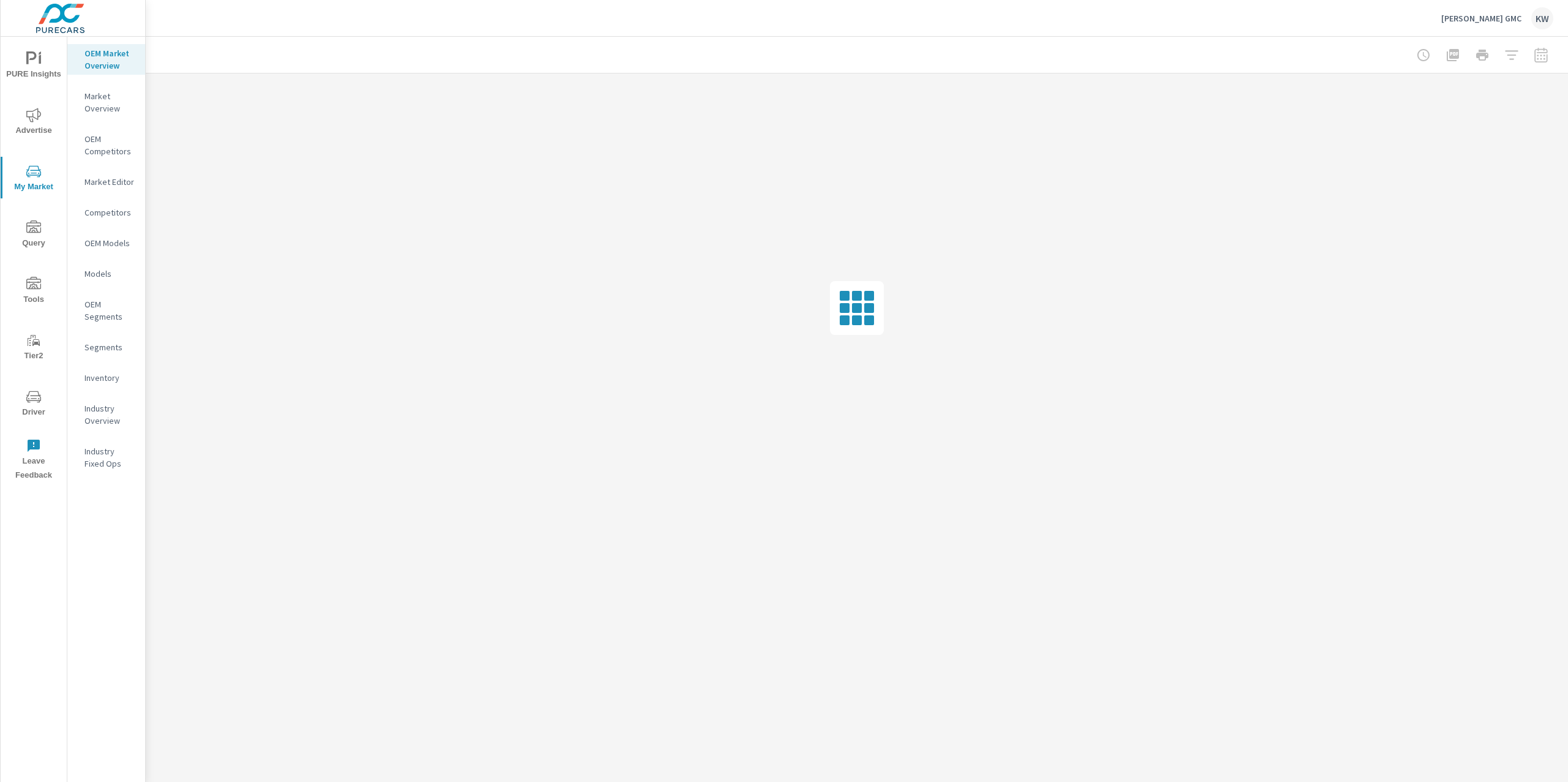
click at [116, 377] on p "Inventory" at bounding box center [110, 378] width 51 height 12
